Goal: Task Accomplishment & Management: Use online tool/utility

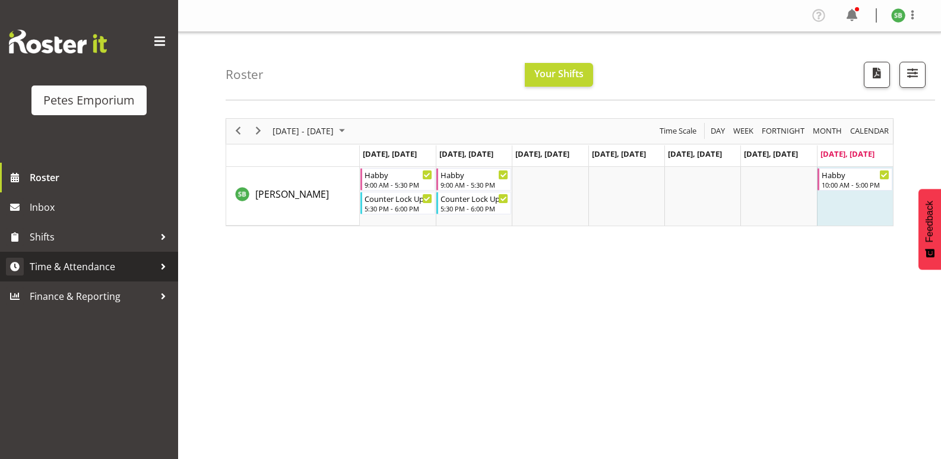
click at [65, 274] on span "Time & Attendance" at bounding box center [92, 267] width 125 height 18
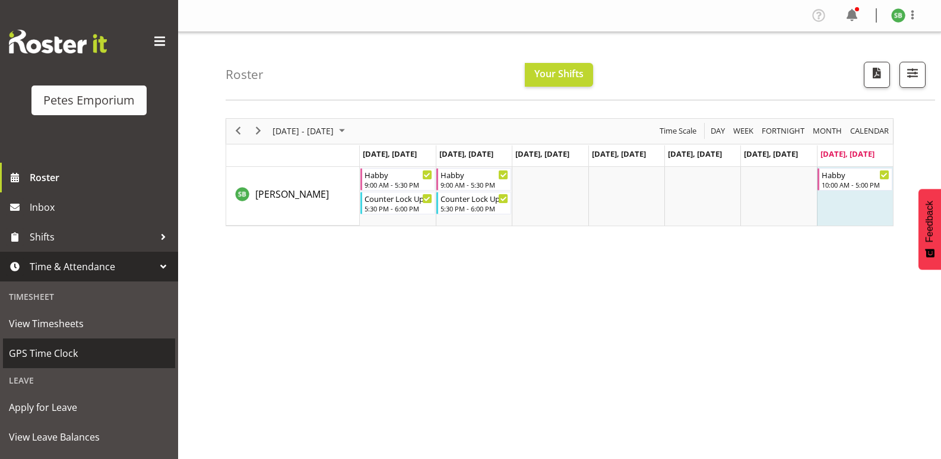
click at [51, 360] on span "GPS Time Clock" at bounding box center [89, 353] width 160 height 18
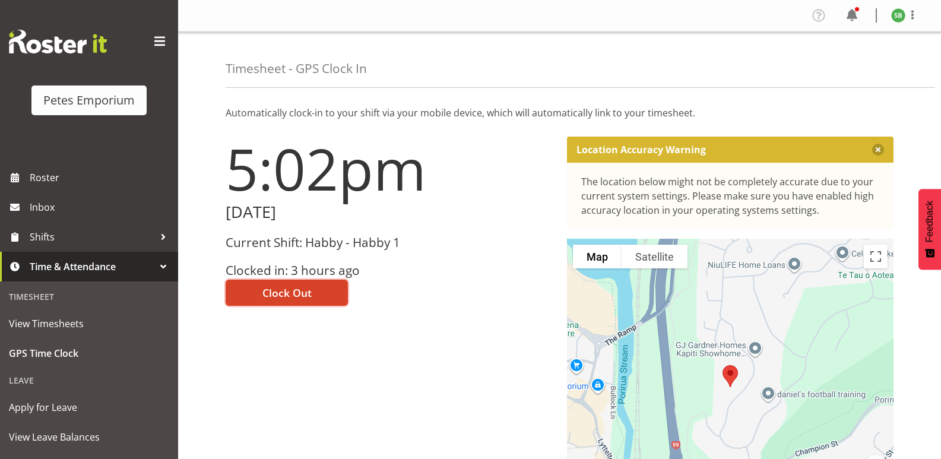
click at [288, 296] on span "Clock Out" at bounding box center [286, 292] width 49 height 15
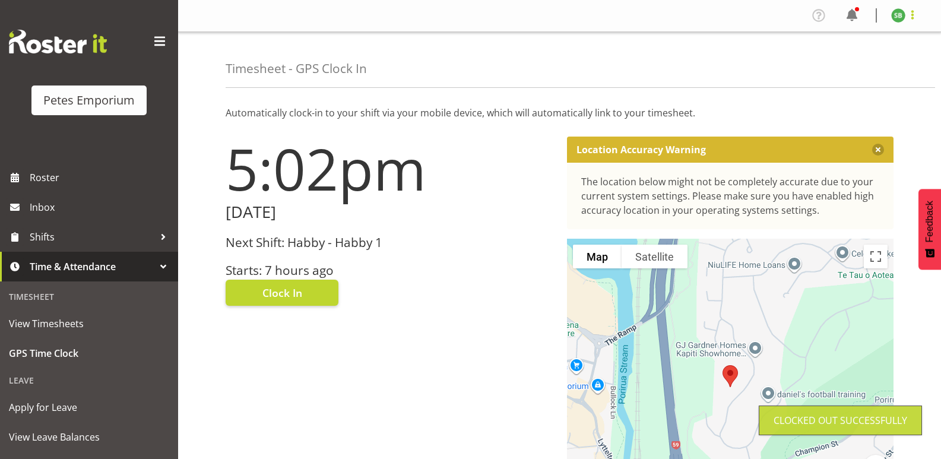
click at [918, 18] on span at bounding box center [913, 15] width 14 height 14
click at [845, 67] on link "Log Out" at bounding box center [863, 62] width 114 height 21
